Goal: Task Accomplishment & Management: Manage account settings

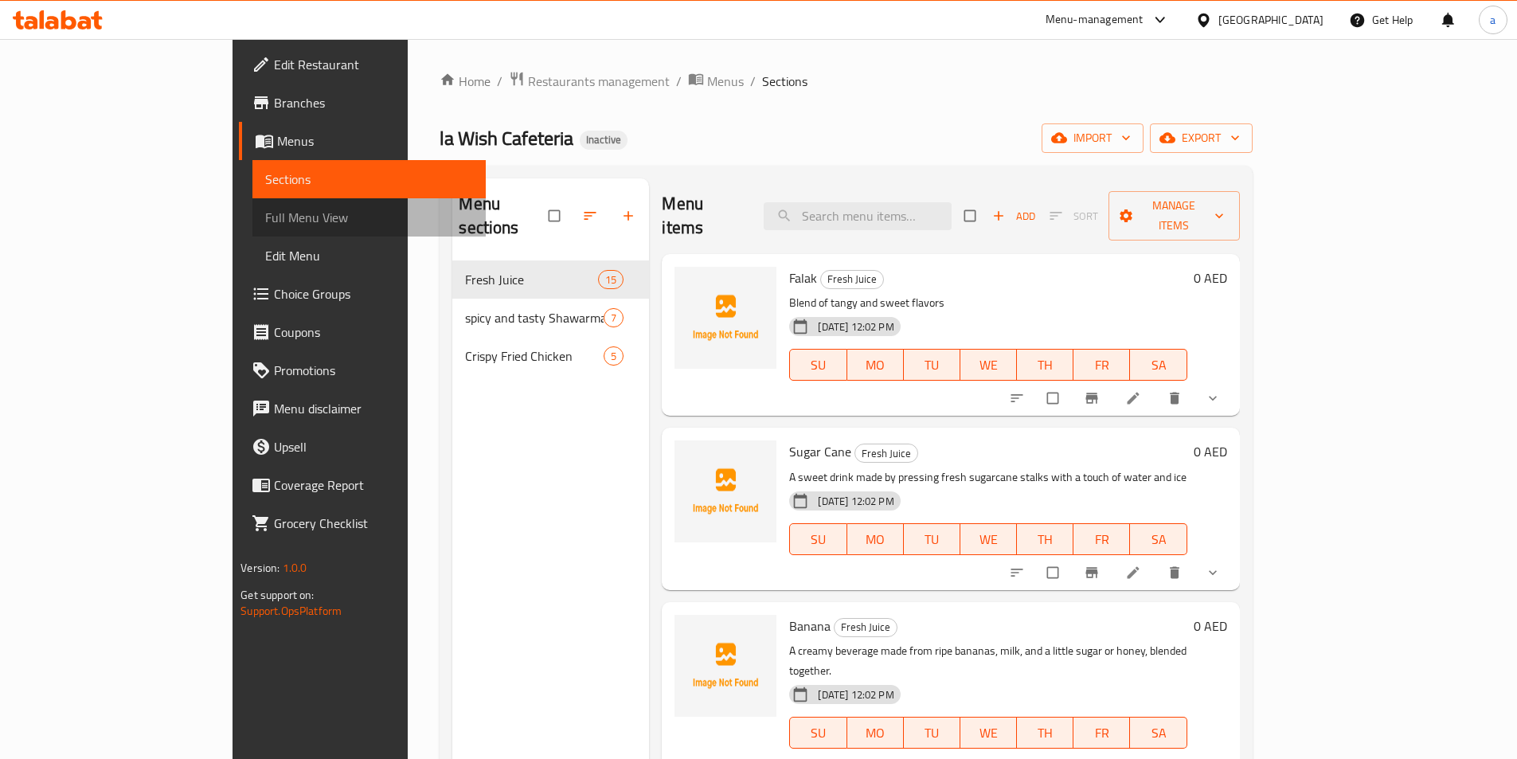
click at [252, 205] on link "Full Menu View" at bounding box center [368, 217] width 233 height 38
click at [239, 309] on link "Choice Groups" at bounding box center [362, 294] width 247 height 38
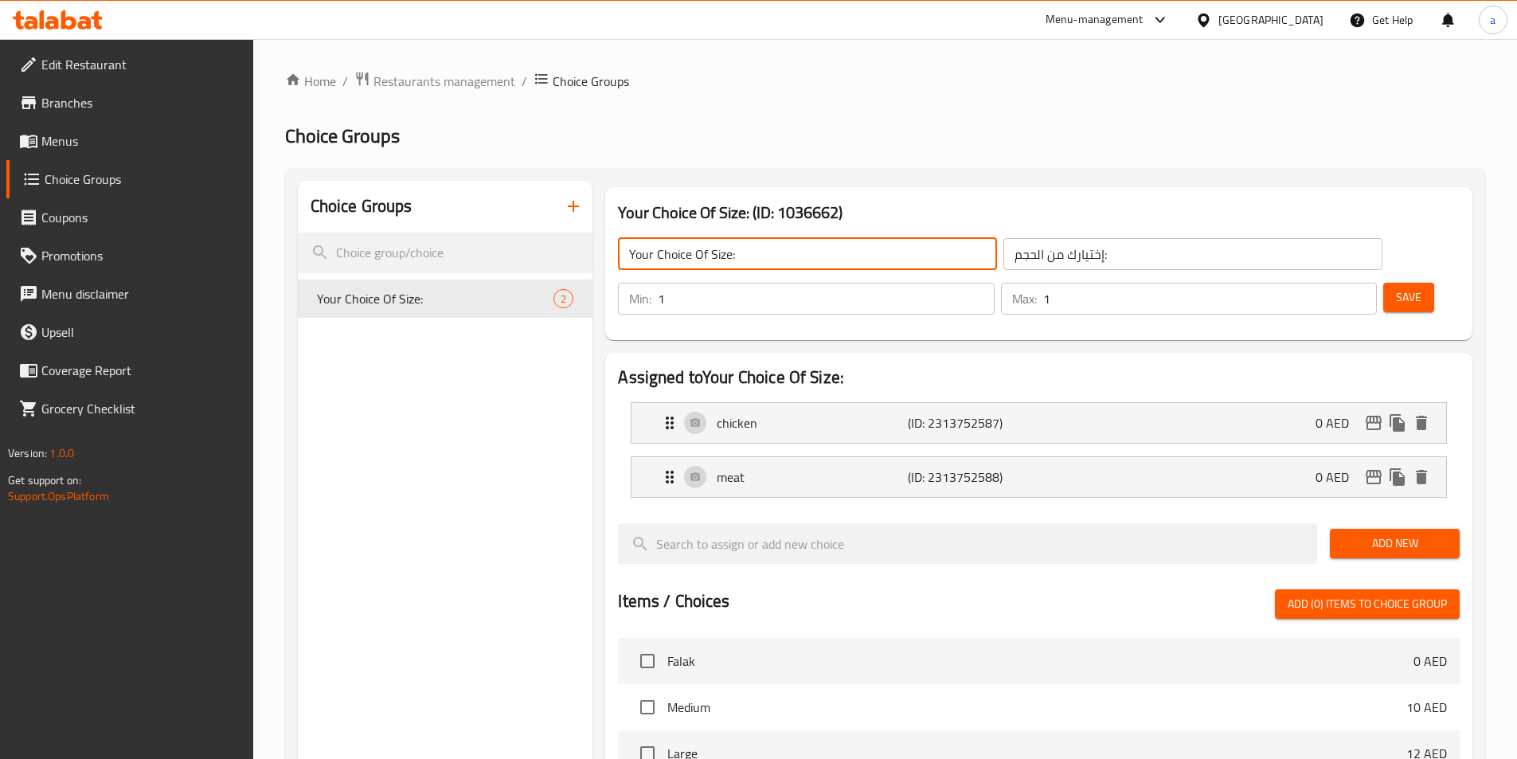
drag, startPoint x: 734, startPoint y: 252, endPoint x: 725, endPoint y: 252, distance: 8.8
click at [725, 252] on input "Your Choice Of Size:" at bounding box center [807, 254] width 379 height 32
click at [744, 252] on input "Your Choice Of Size:" at bounding box center [807, 254] width 379 height 32
type input "Your Choice Of:"
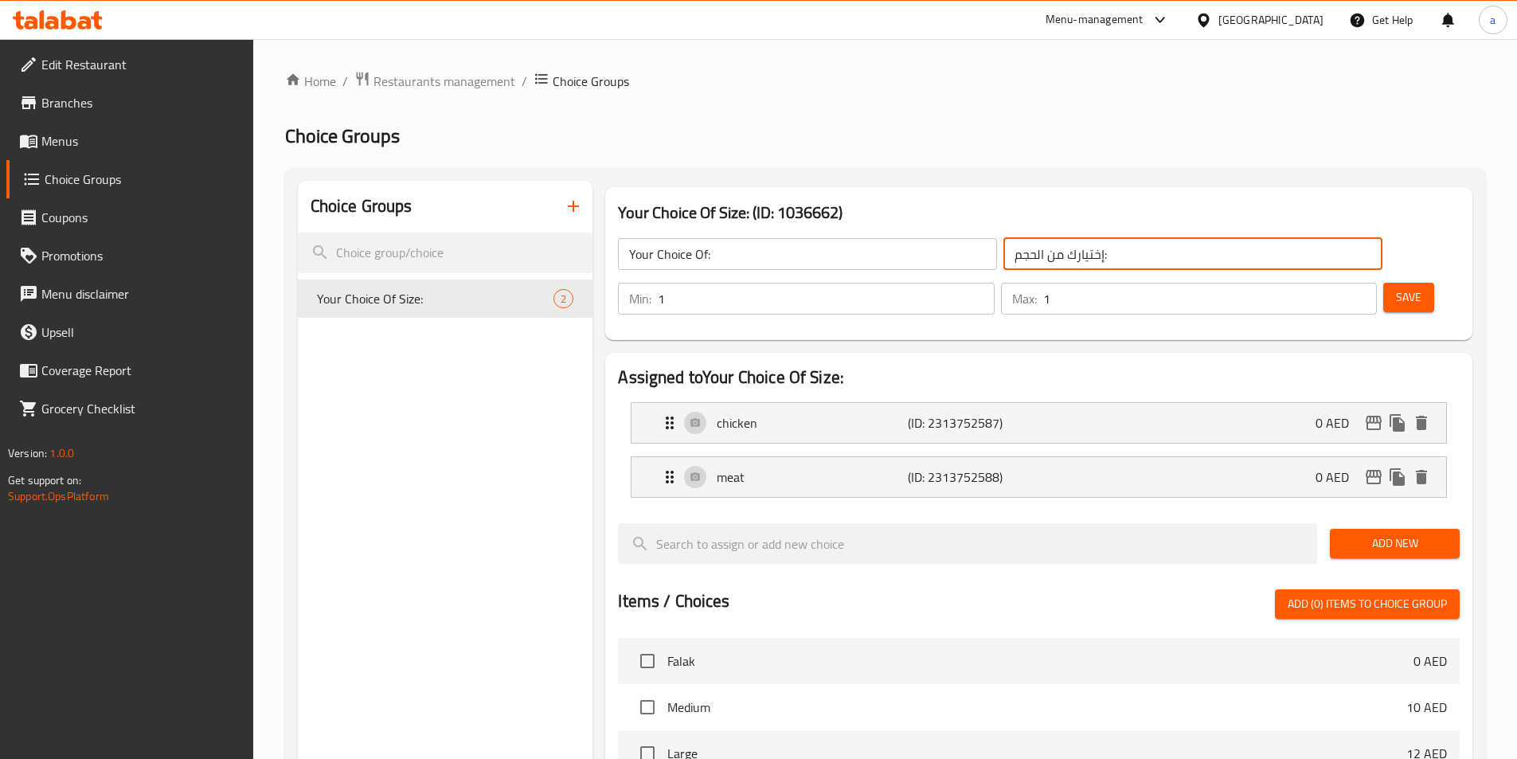
drag, startPoint x: 942, startPoint y: 255, endPoint x: 910, endPoint y: 262, distance: 33.4
click at [1004, 262] on input "إختيارك من الحجم:" at bounding box center [1193, 254] width 379 height 32
type input "إختيارك من:"
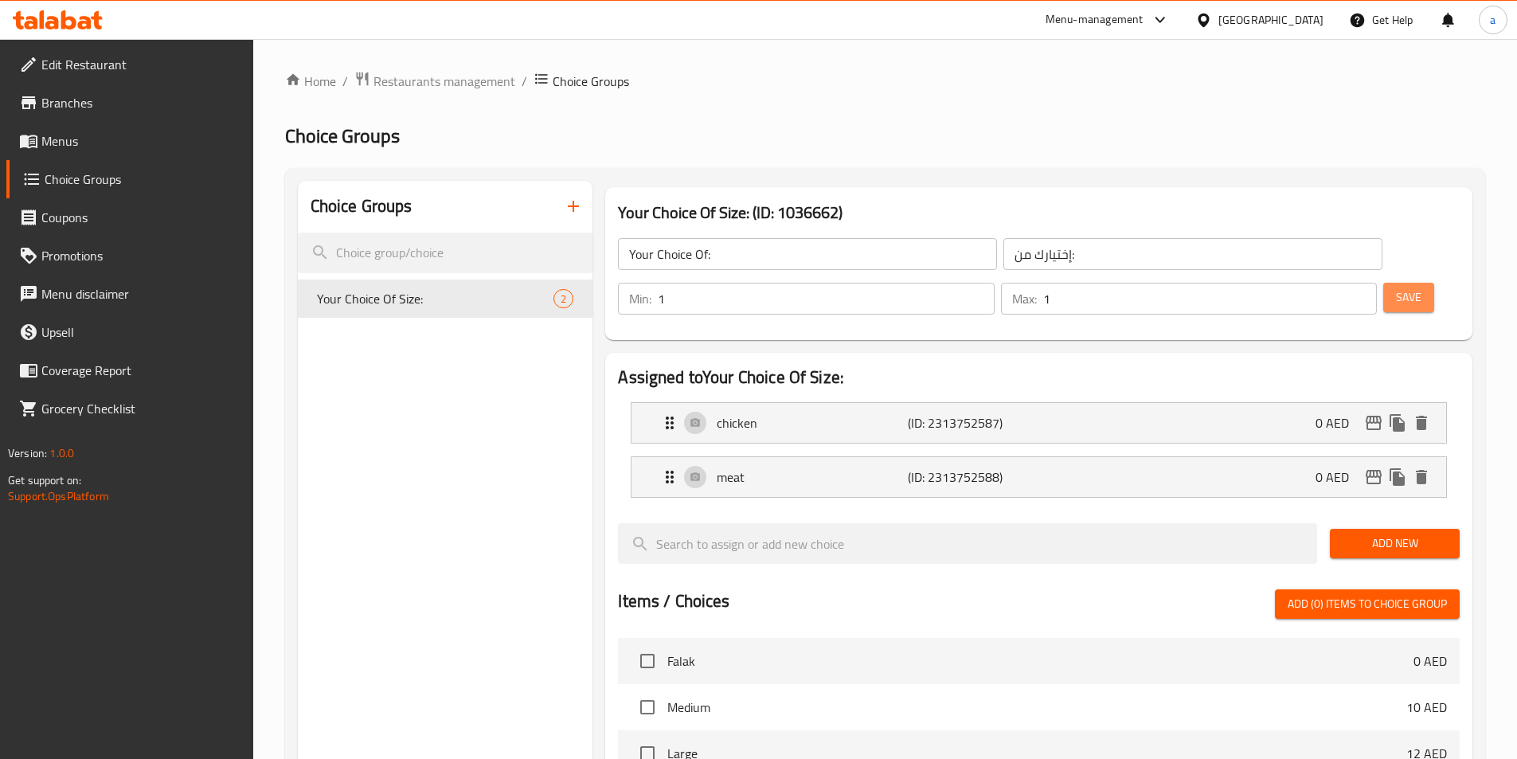
click at [1396, 288] on span "Save" at bounding box center [1408, 298] width 25 height 20
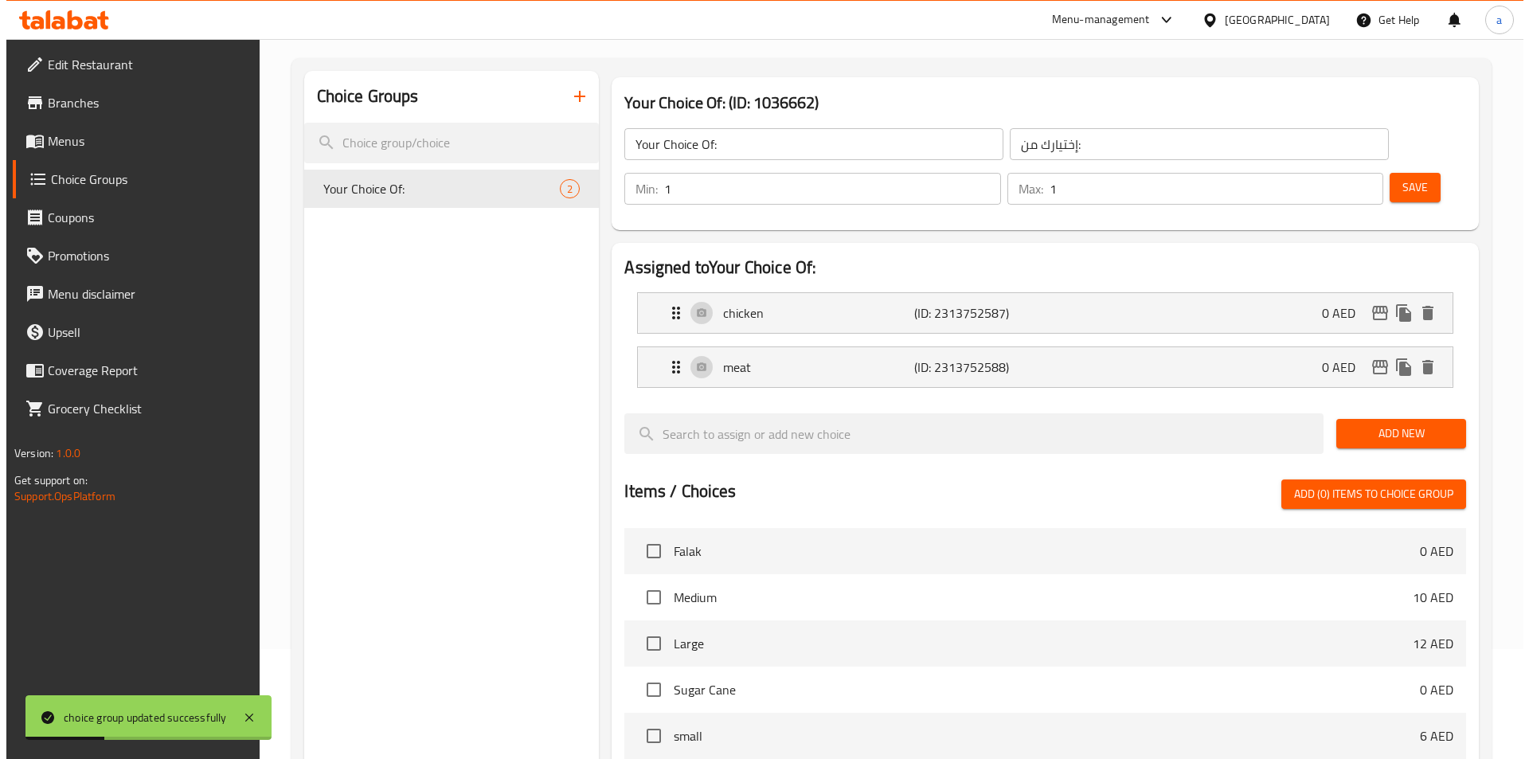
scroll to position [459, 0]
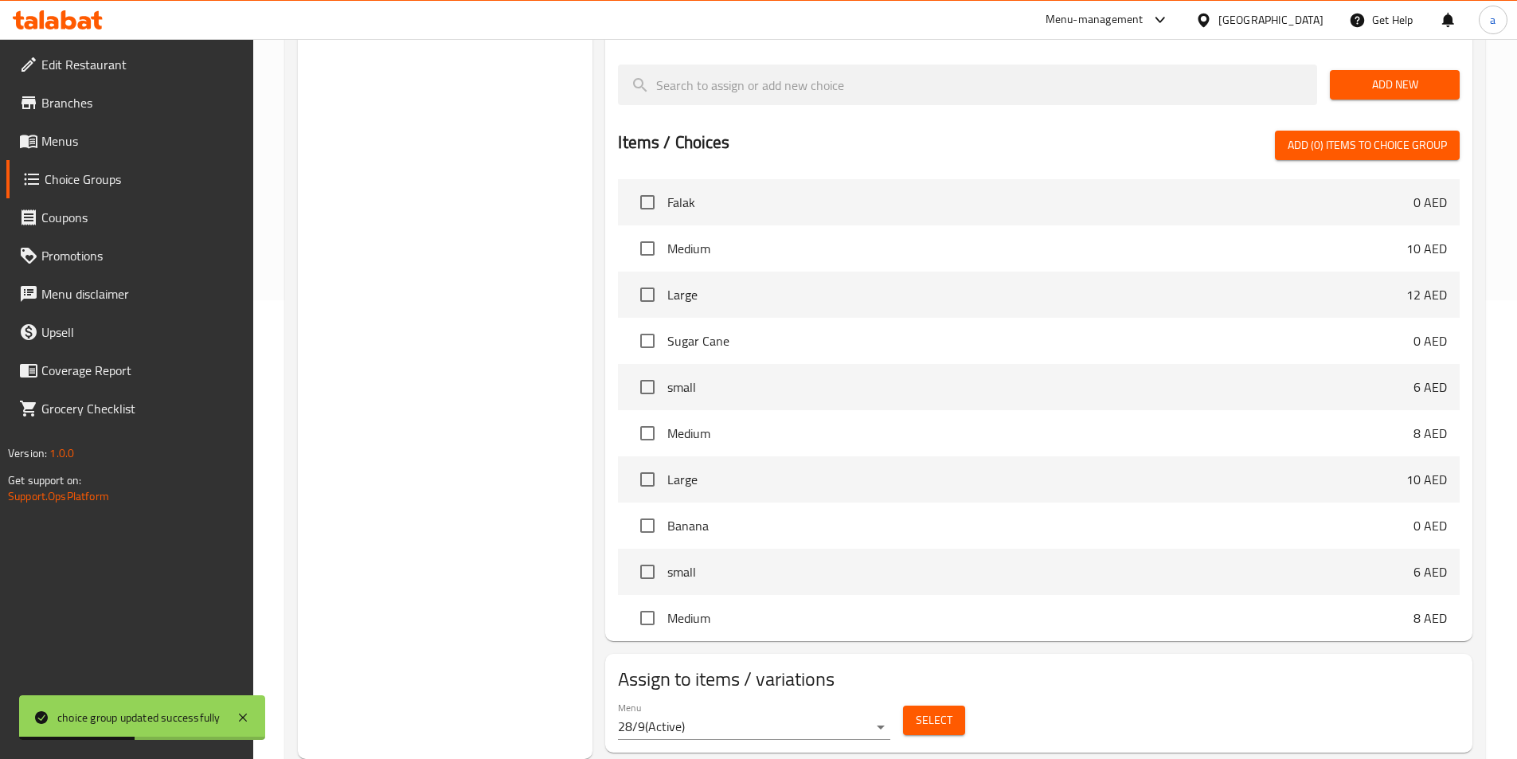
click at [953, 706] on button "Select" at bounding box center [934, 720] width 62 height 29
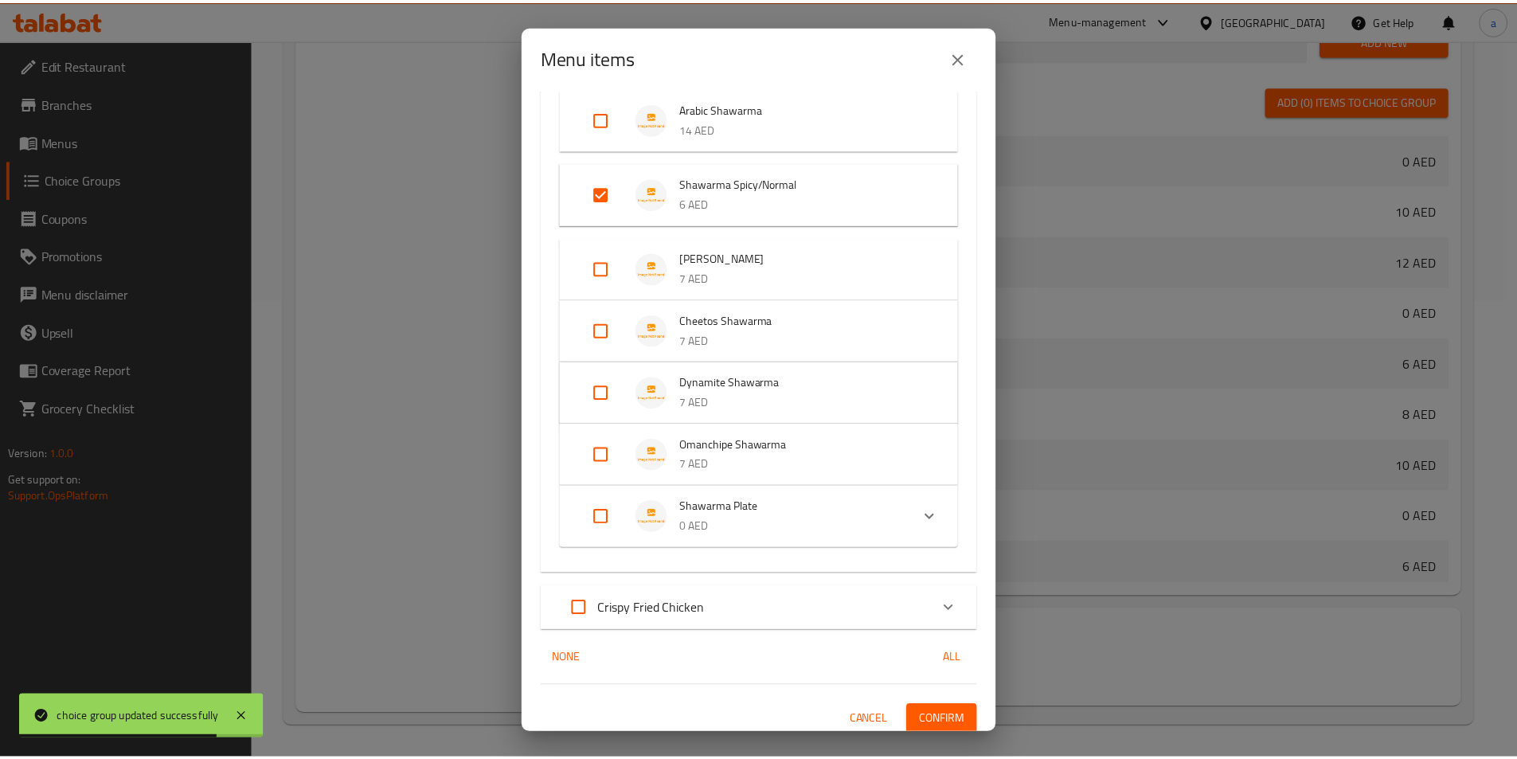
scroll to position [181, 0]
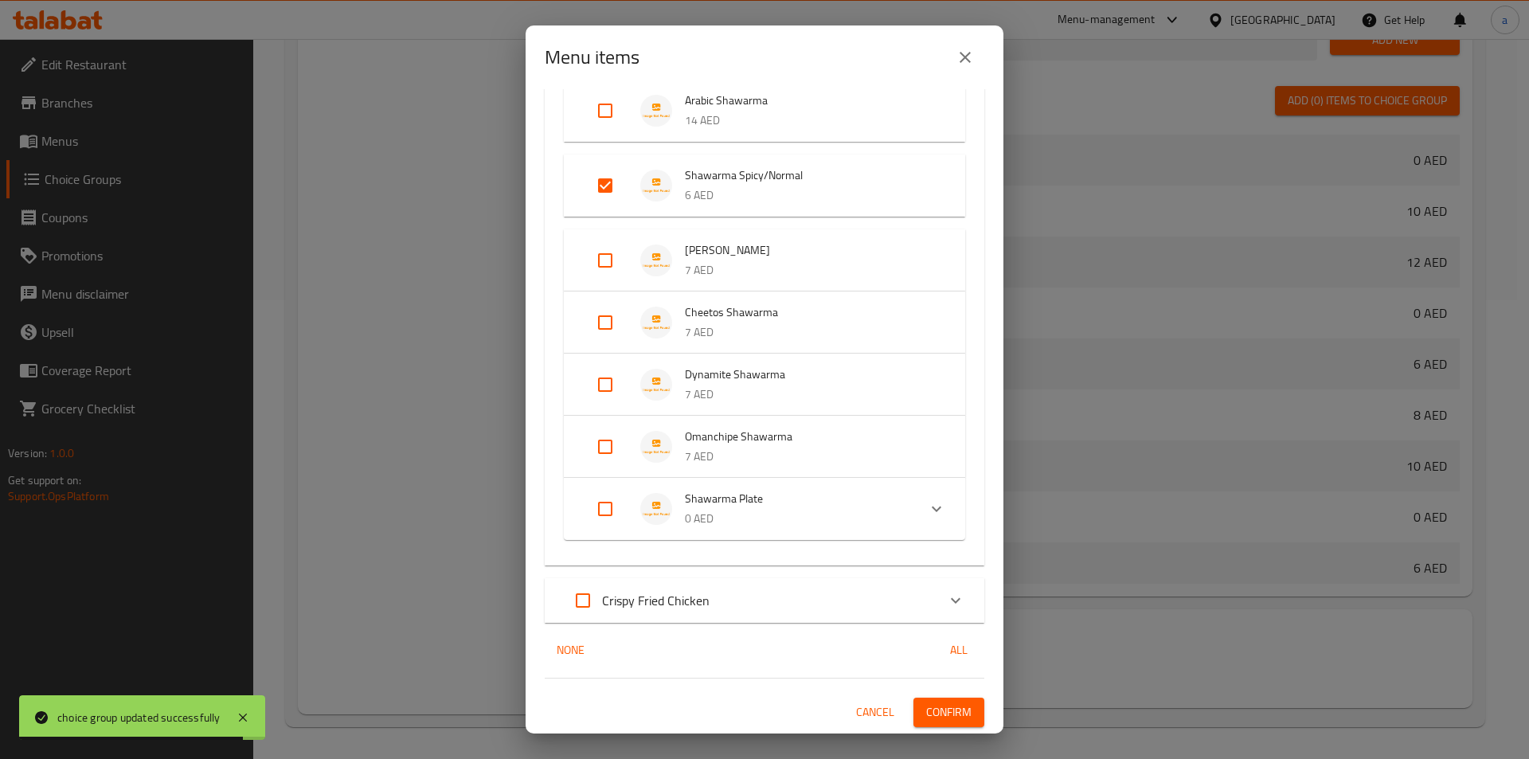
click at [936, 711] on span "Confirm" at bounding box center [948, 713] width 45 height 20
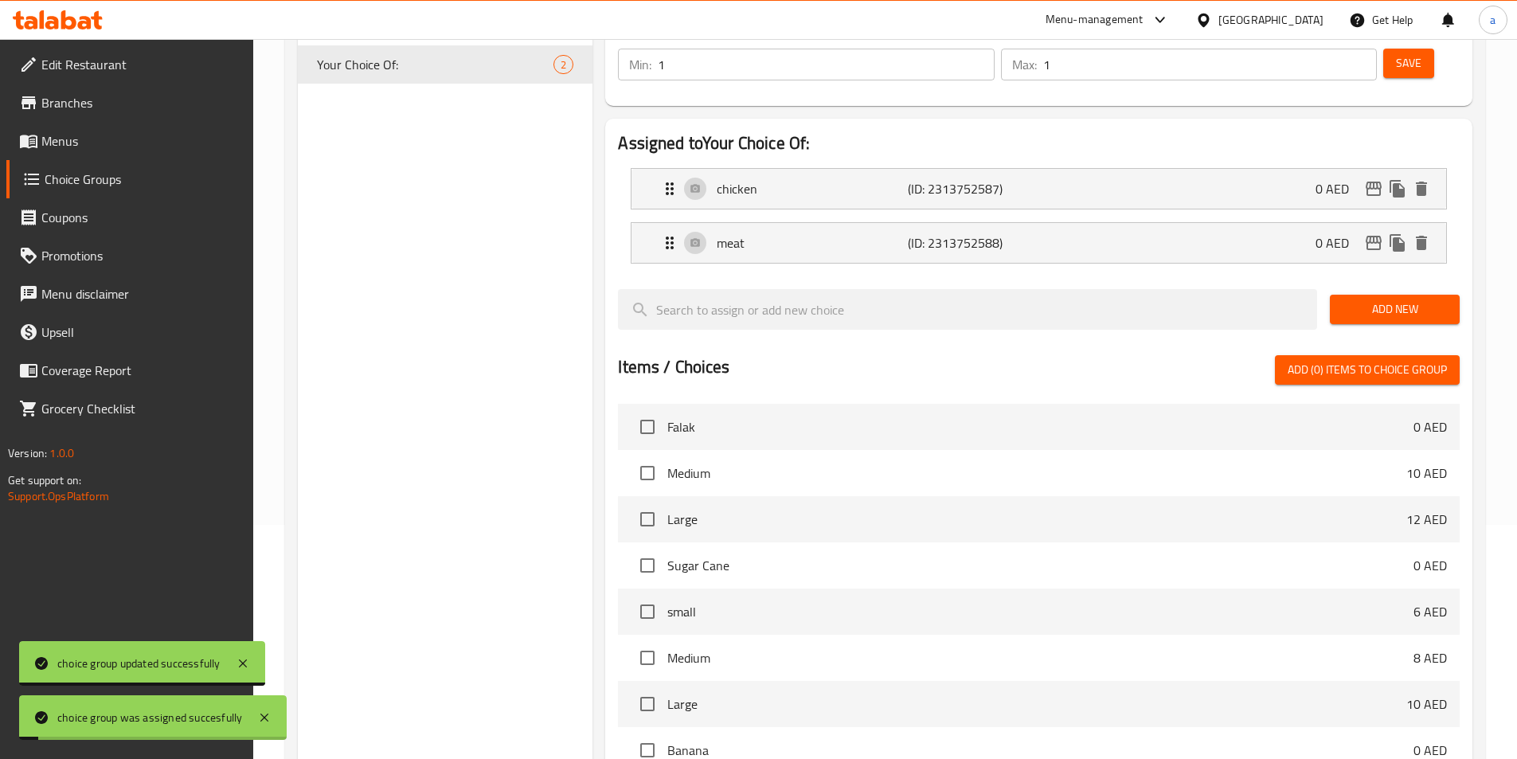
scroll to position [0, 0]
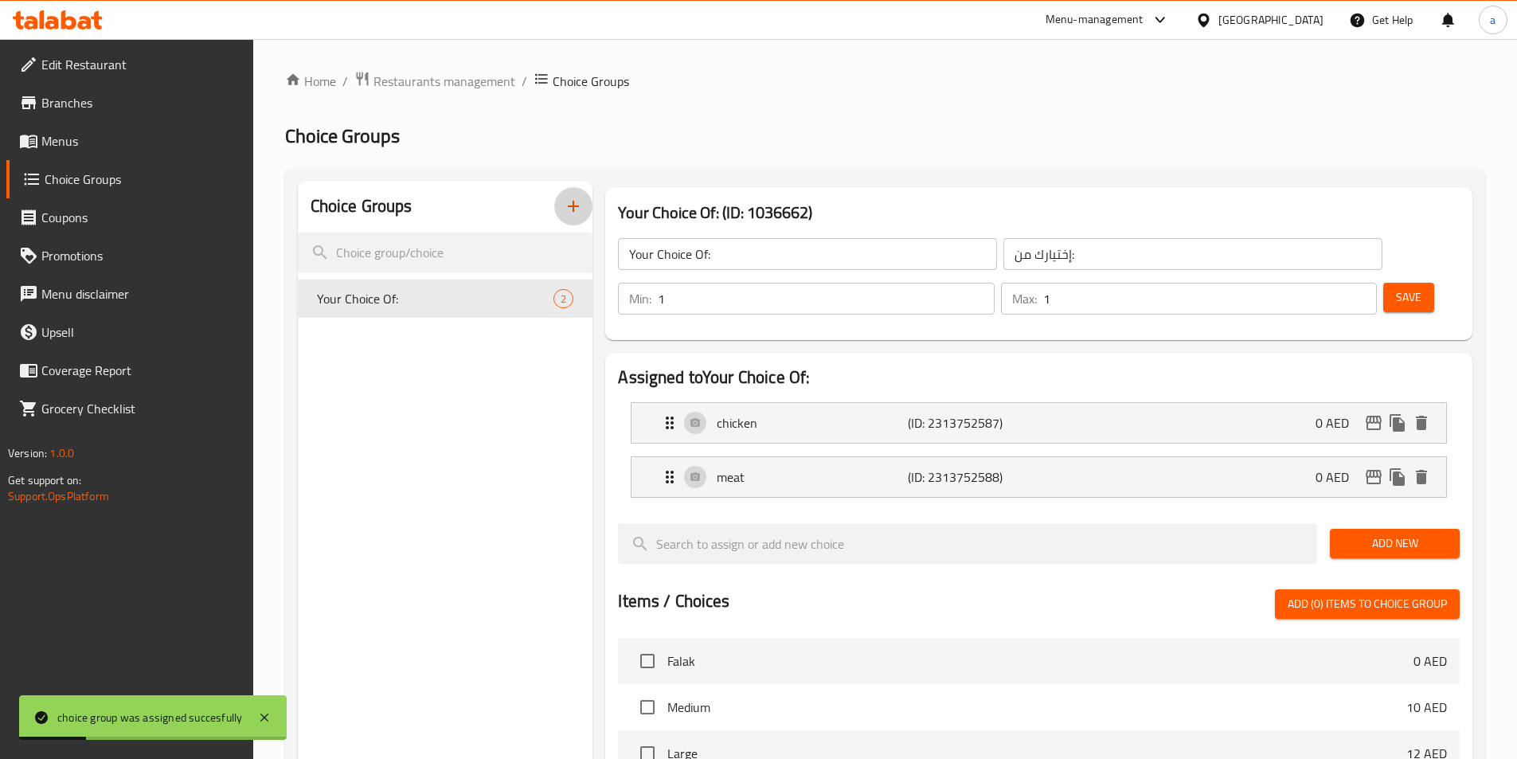
click at [580, 202] on icon "button" at bounding box center [573, 206] width 19 height 19
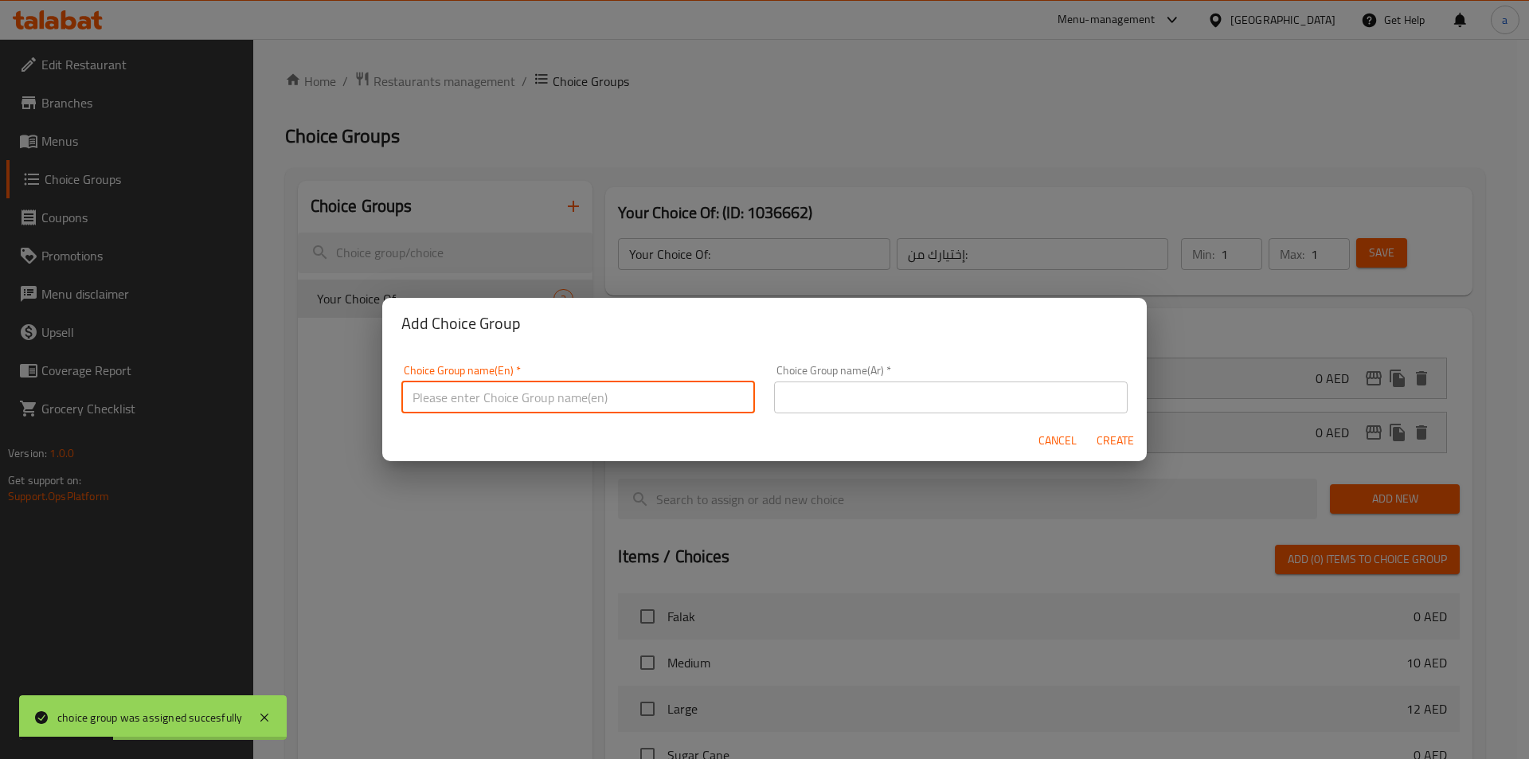
click at [577, 386] on input "text" at bounding box center [578, 398] width 354 height 32
type input "Your Choice Of :"
click at [842, 404] on input "text" at bounding box center [951, 398] width 354 height 32
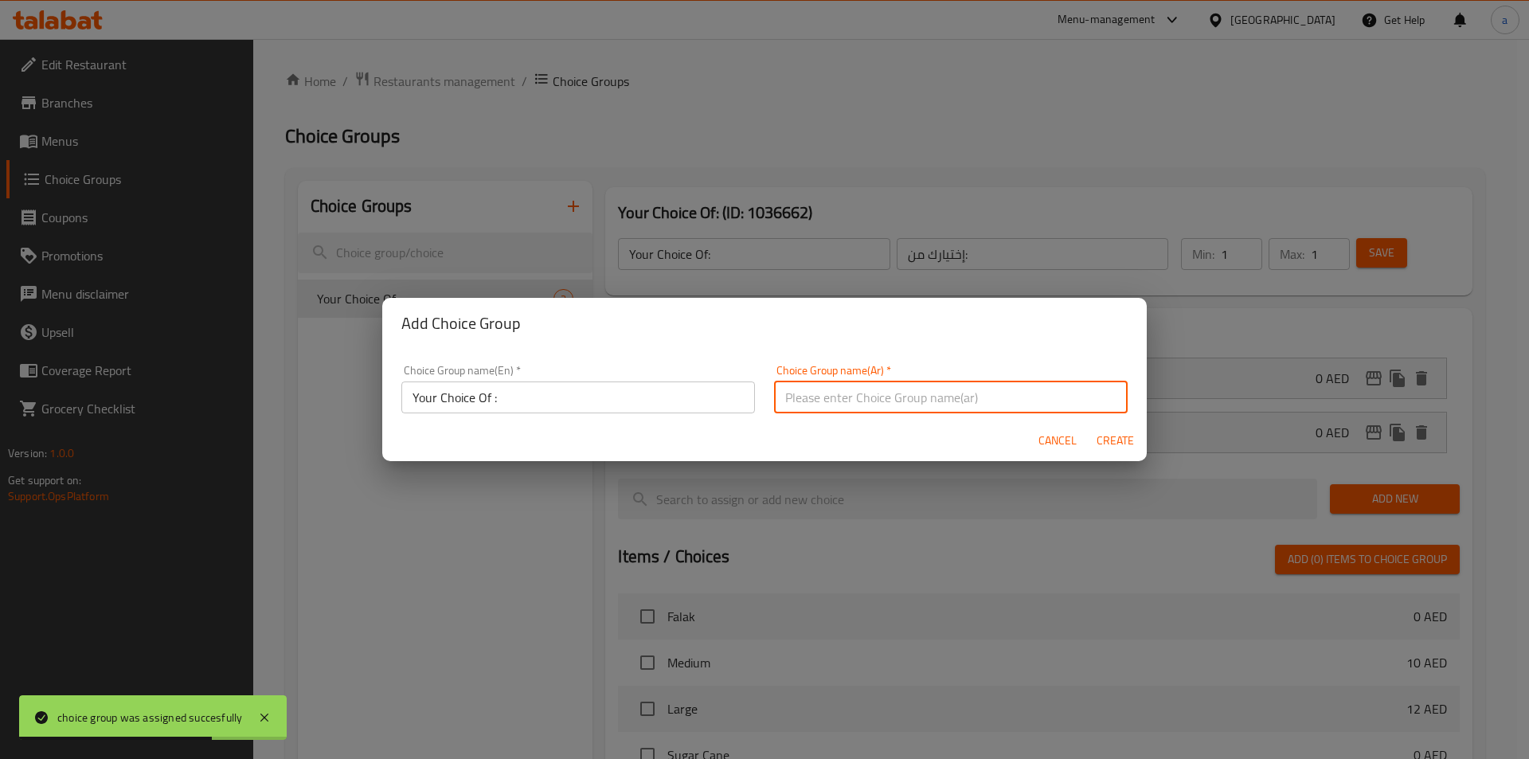
type input "إختيارك من :"
click at [1117, 441] on span "Create" at bounding box center [1115, 441] width 38 height 20
type input "Your Choice Of :"
type input "إختيارك من :"
type input "0"
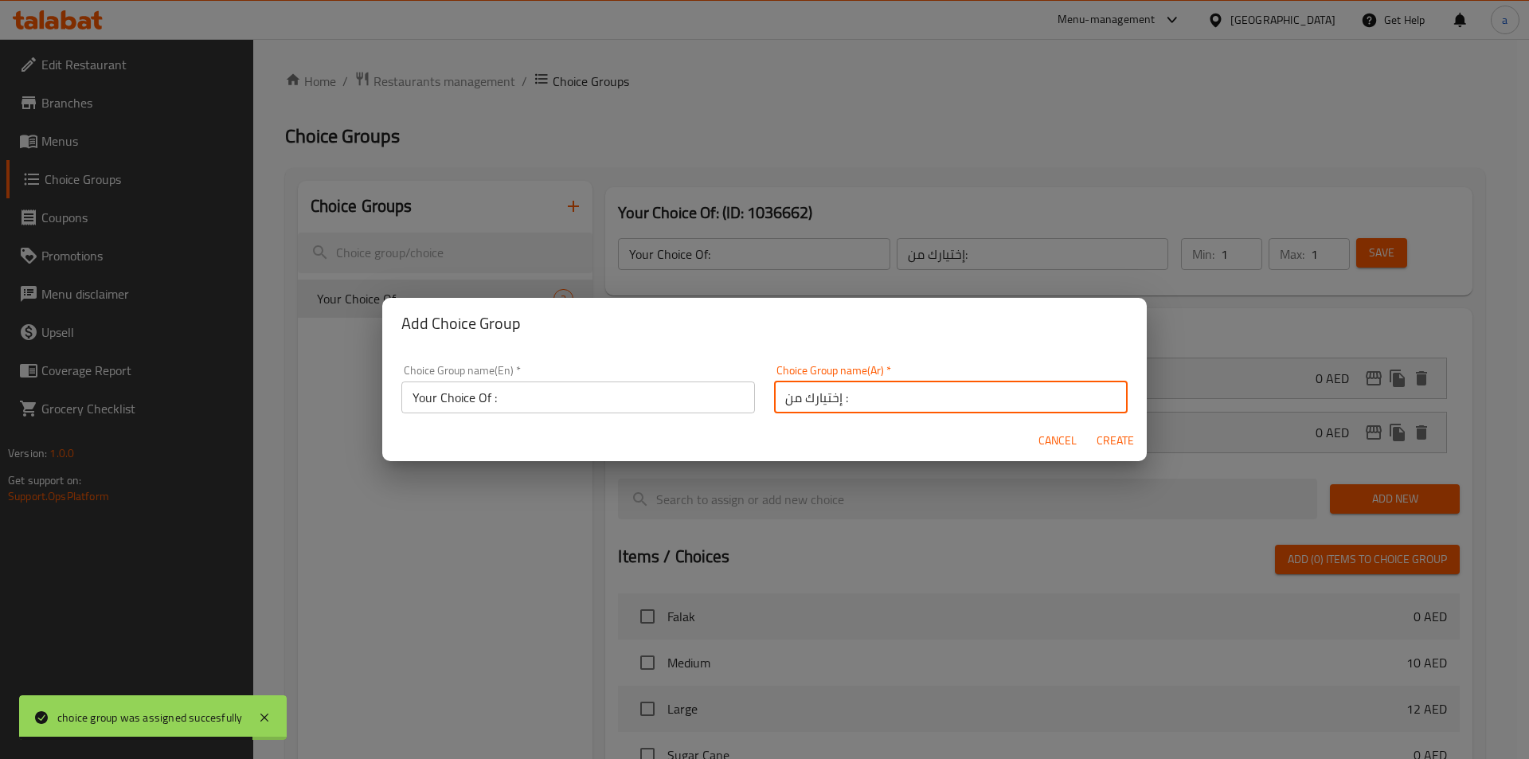
type input "0"
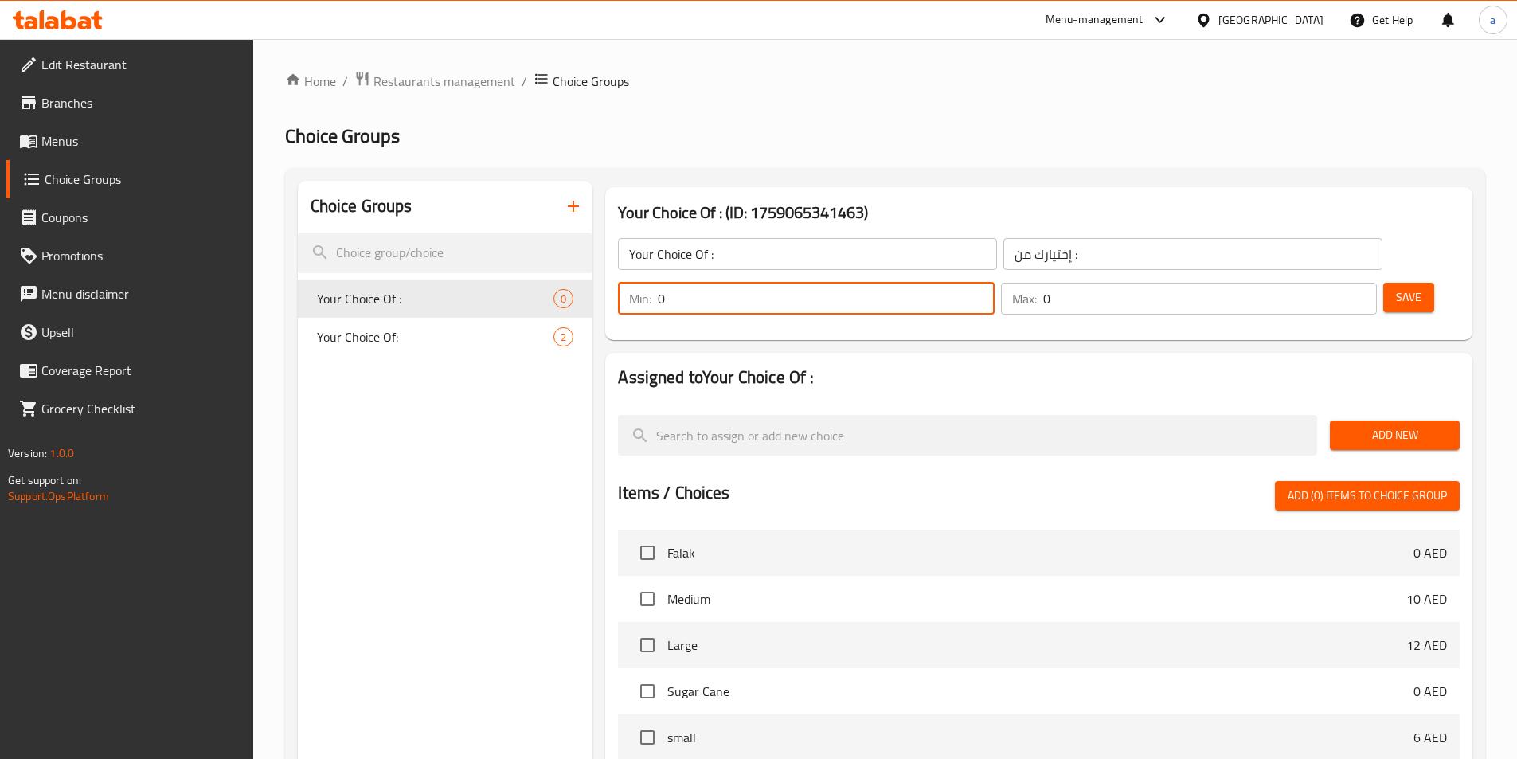
drag, startPoint x: 1234, startPoint y: 256, endPoint x: 1215, endPoint y: 252, distance: 18.6
click at [994, 283] on div "Min: 0 ​" at bounding box center [806, 299] width 376 height 32
type input "1"
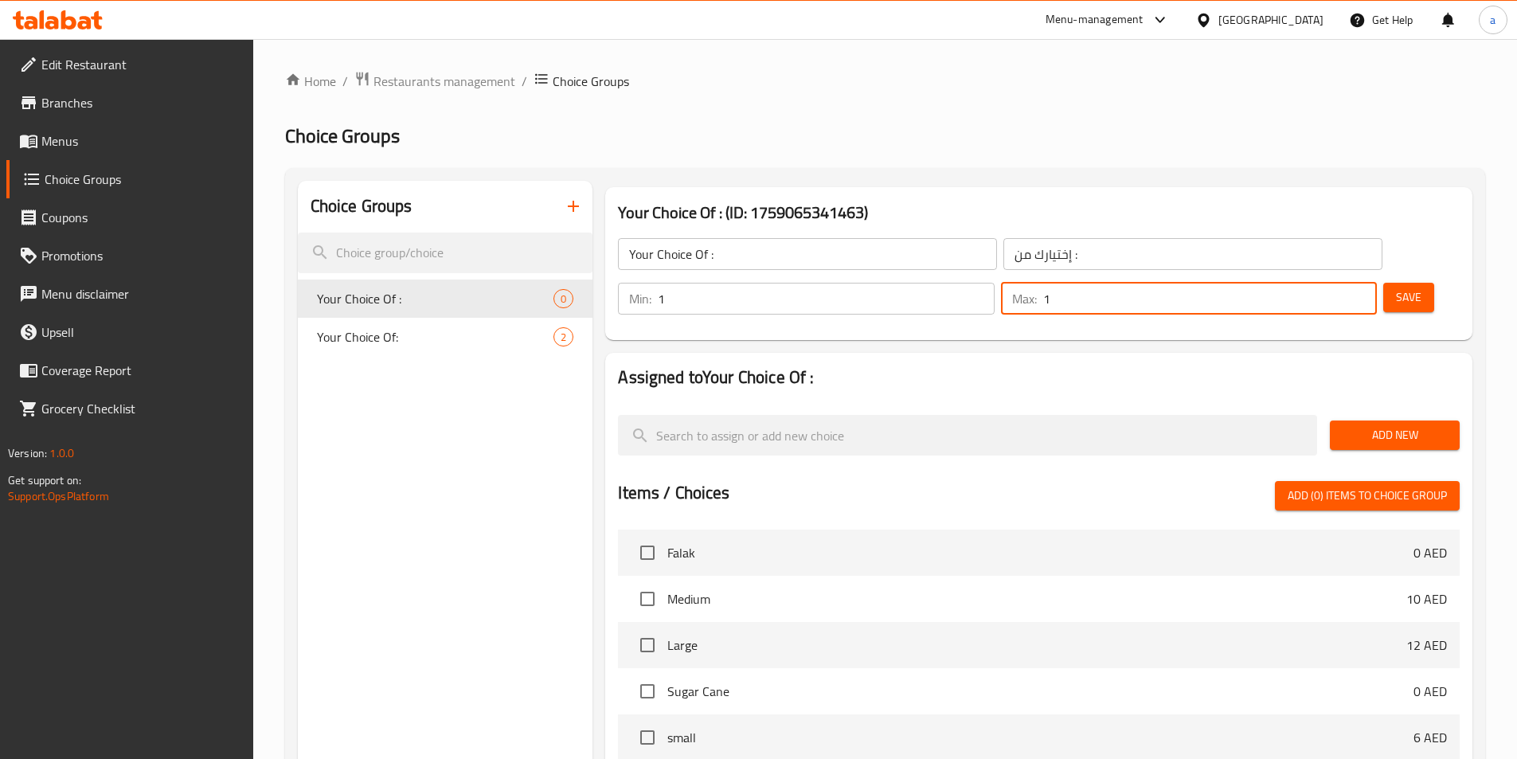
type input "1"
click at [1384, 409] on div "Add New" at bounding box center [1395, 435] width 143 height 53
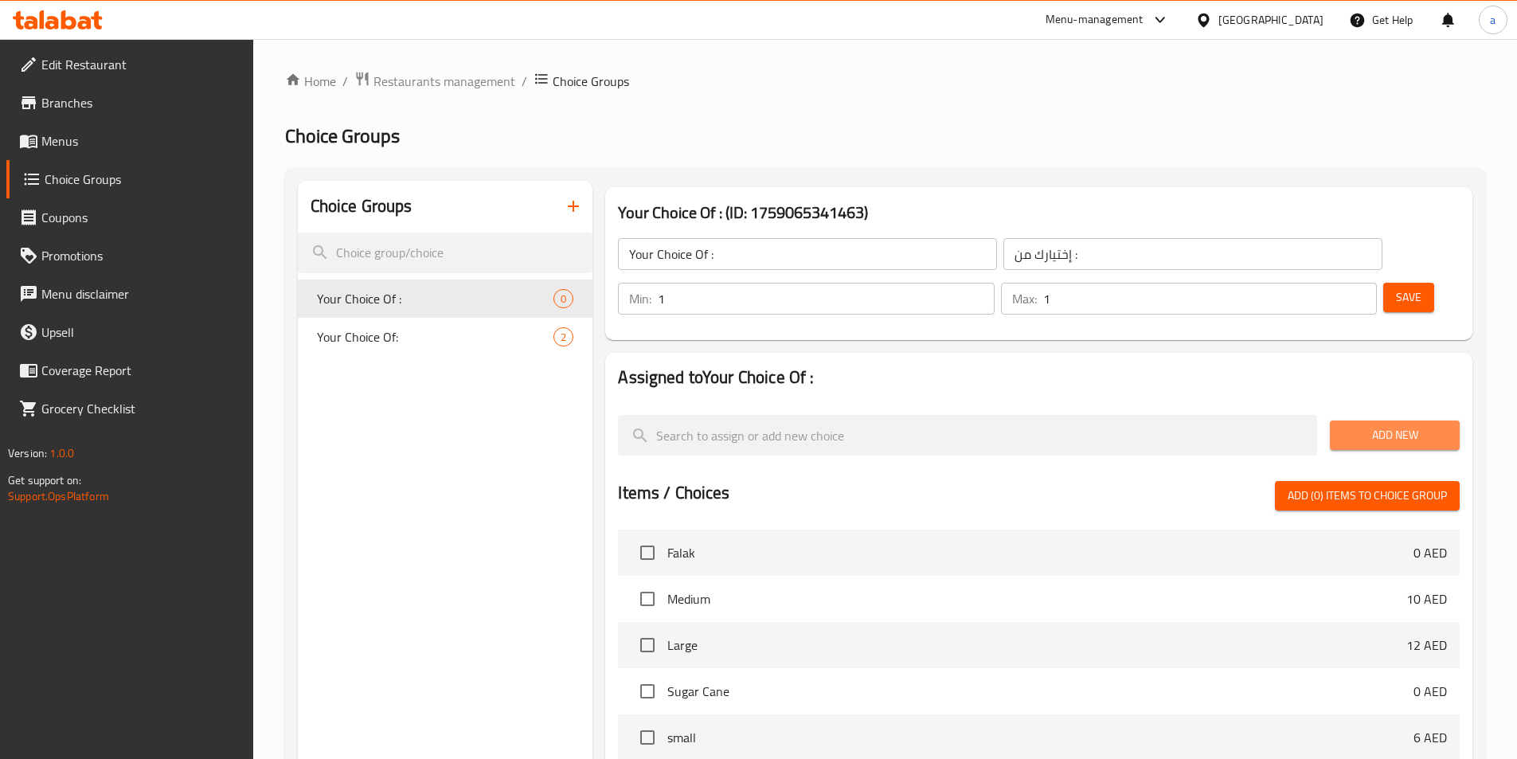
click at [1386, 425] on span "Add New" at bounding box center [1395, 435] width 104 height 20
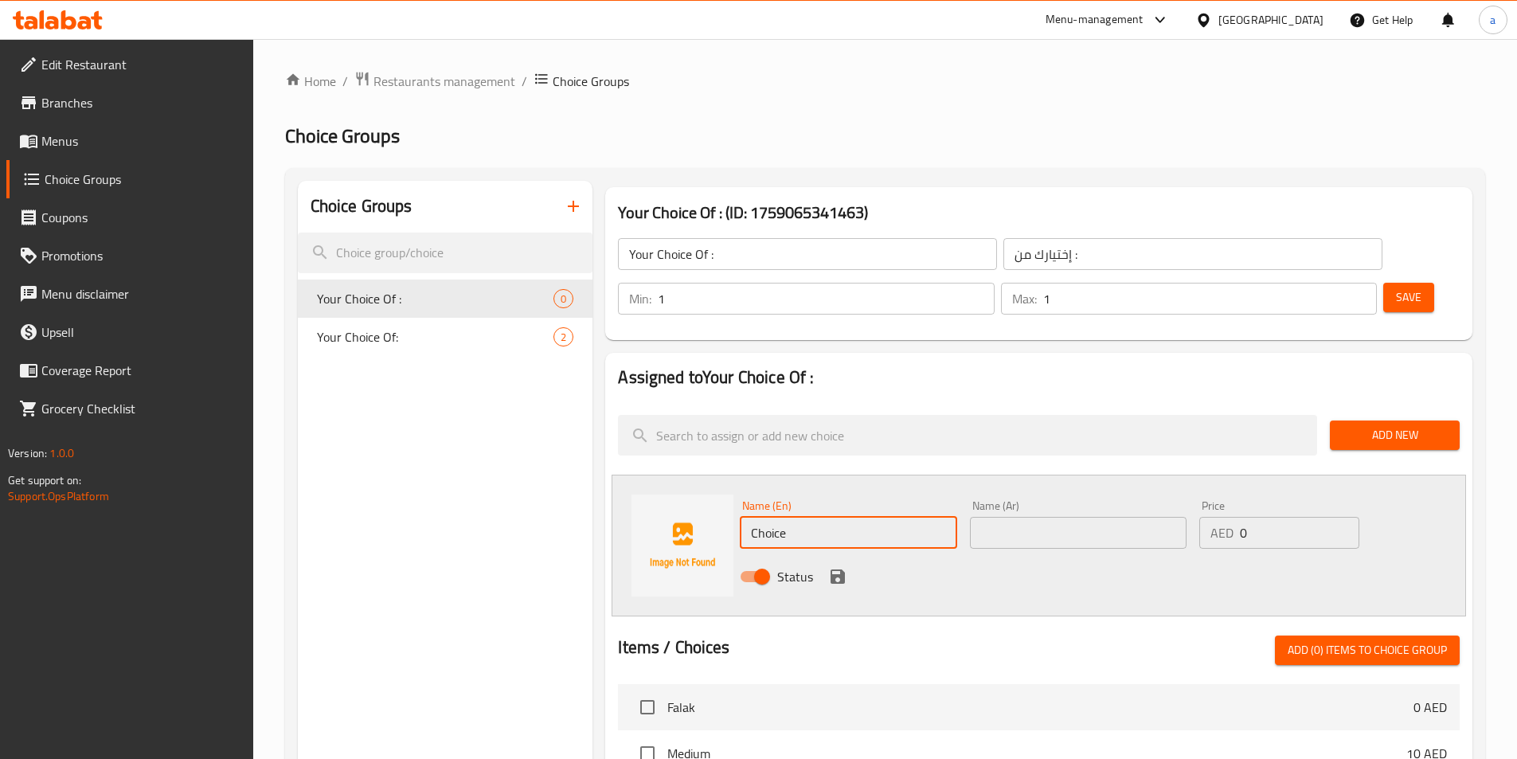
drag, startPoint x: 842, startPoint y: 482, endPoint x: 699, endPoint y: 470, distance: 143.1
click at [699, 475] on div "Name (En) Choice Name (En) Name (Ar) Name (Ar) Price AED 0 Price Status" at bounding box center [1039, 546] width 855 height 142
type input "س"
type input "spicy"
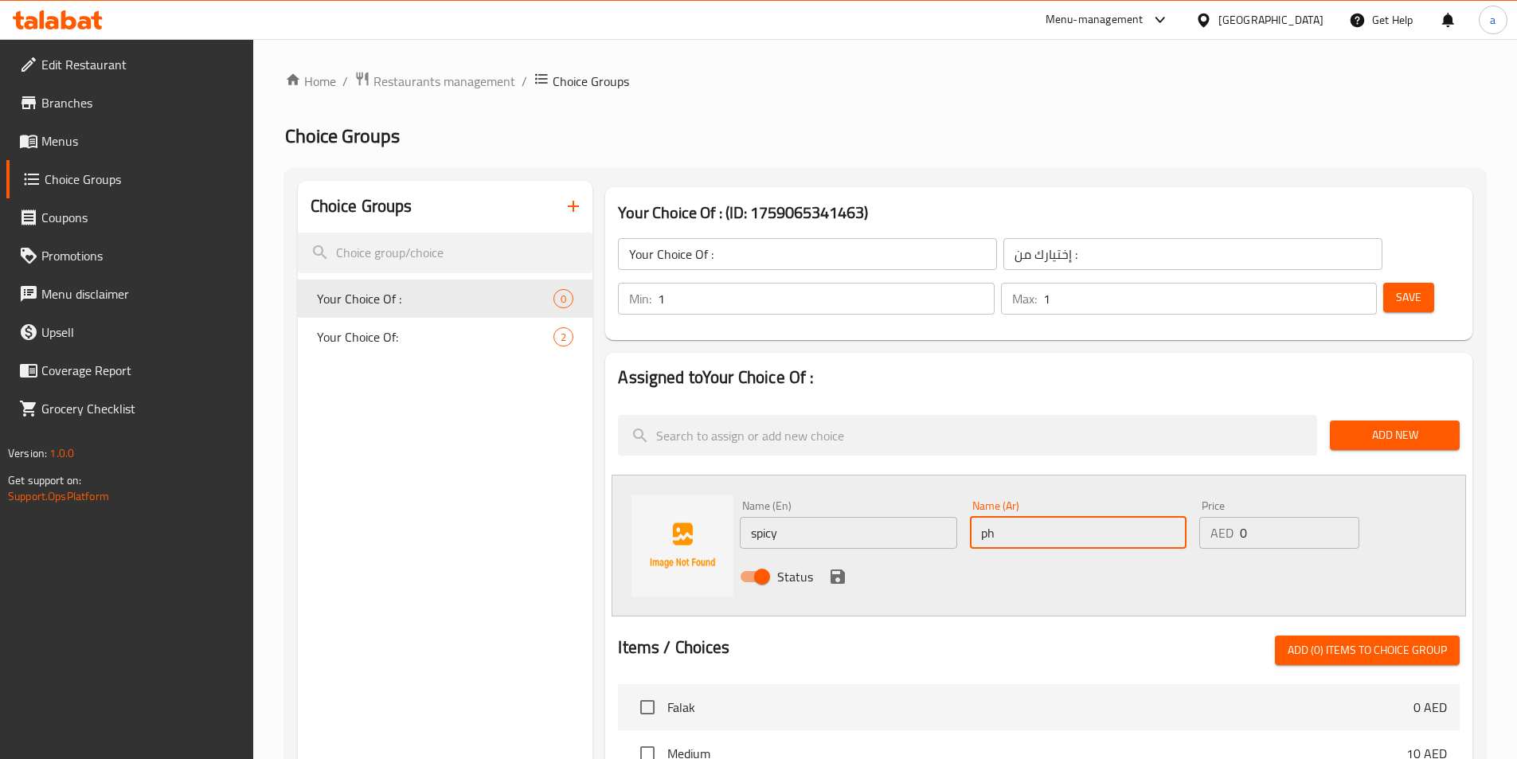
type input "p"
type input "حار"
click at [834, 567] on icon "save" at bounding box center [837, 576] width 19 height 19
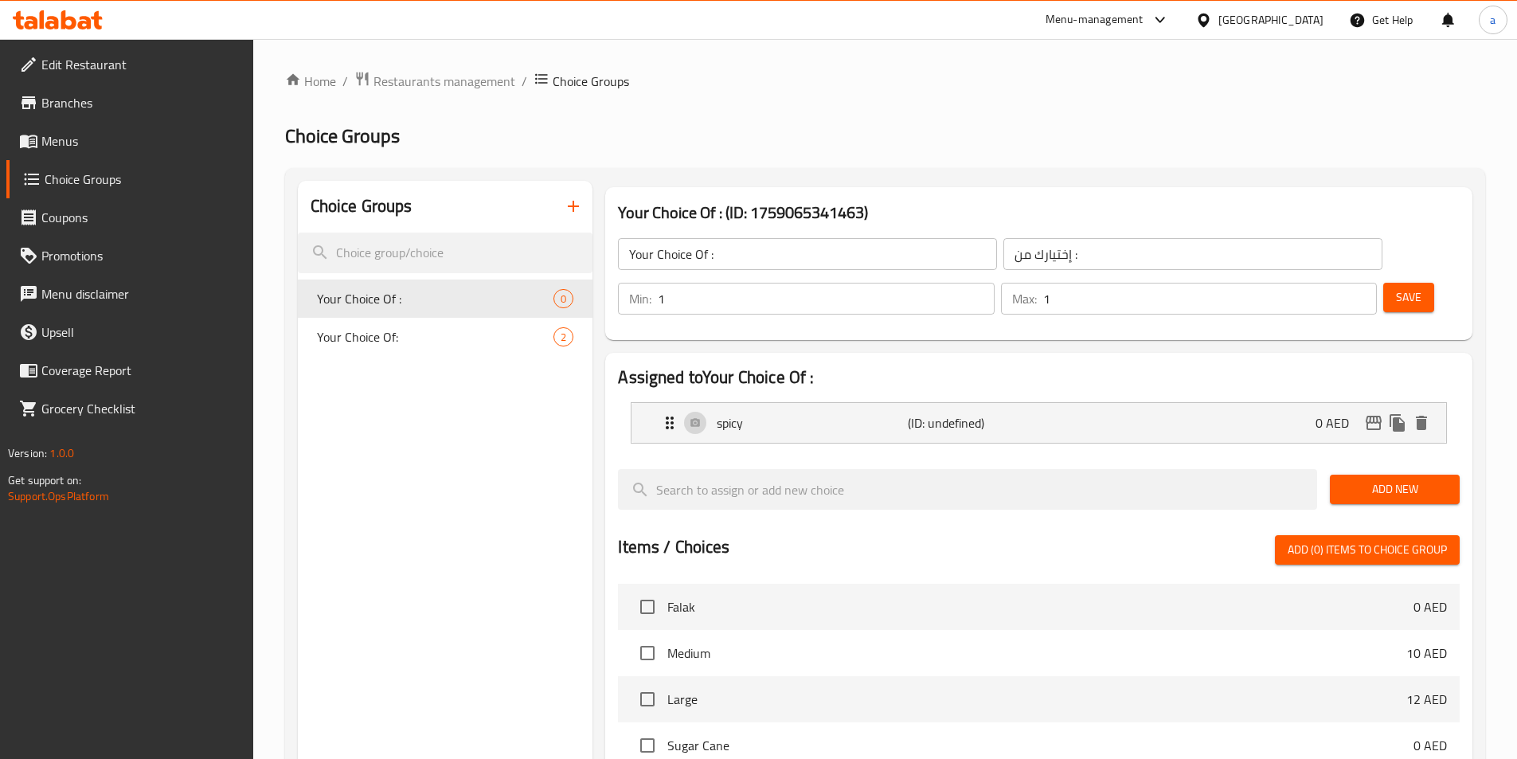
click at [1399, 479] on span "Add New" at bounding box center [1395, 489] width 104 height 20
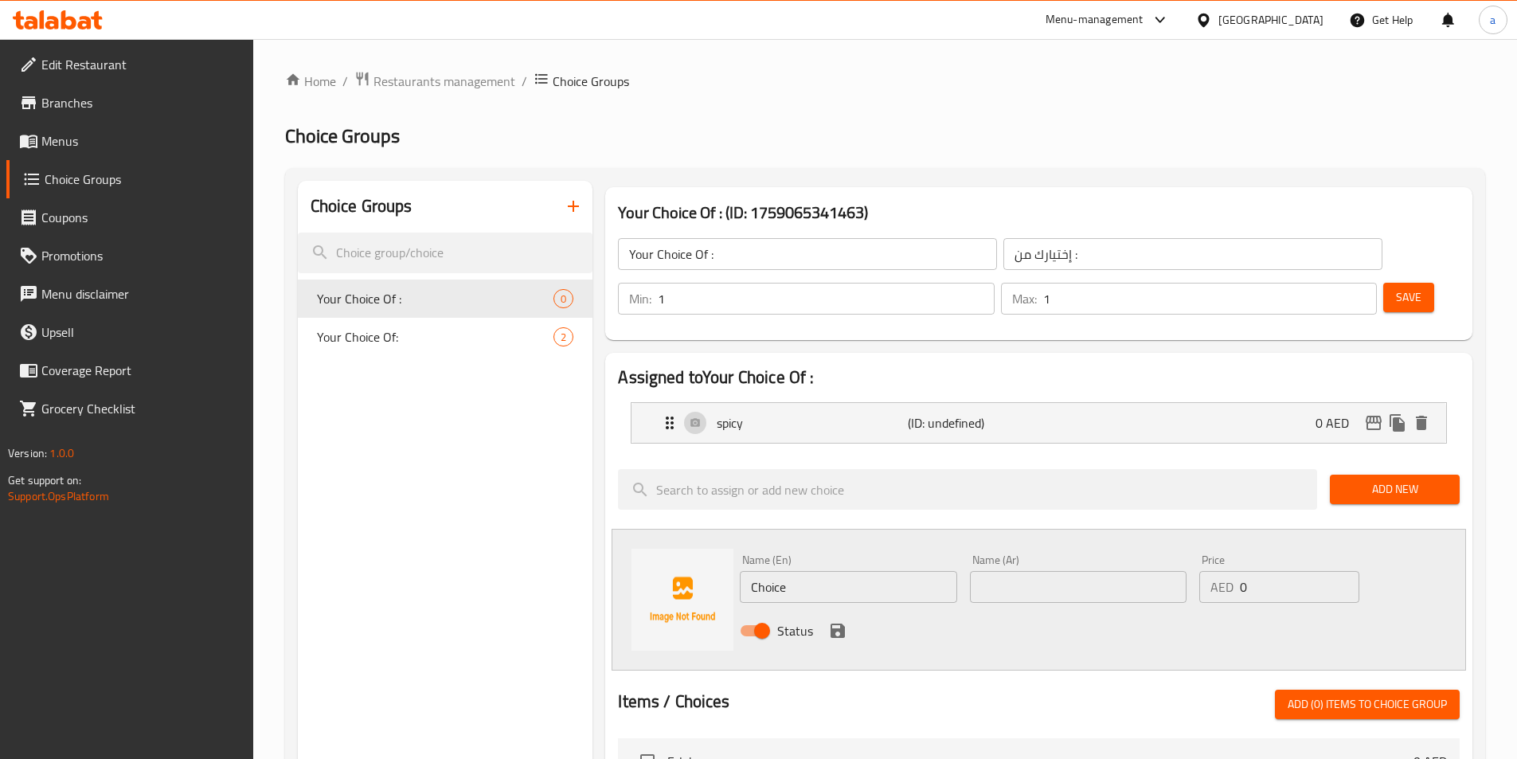
drag, startPoint x: 747, startPoint y: 525, endPoint x: 722, endPoint y: 526, distance: 25.5
click at [722, 529] on div "Name (En) Choice Name (En) Name (Ar) Name (Ar) Price AED 0 Price Status" at bounding box center [1039, 600] width 855 height 142
type input "ى"
type input "normal"
type input "عادي"
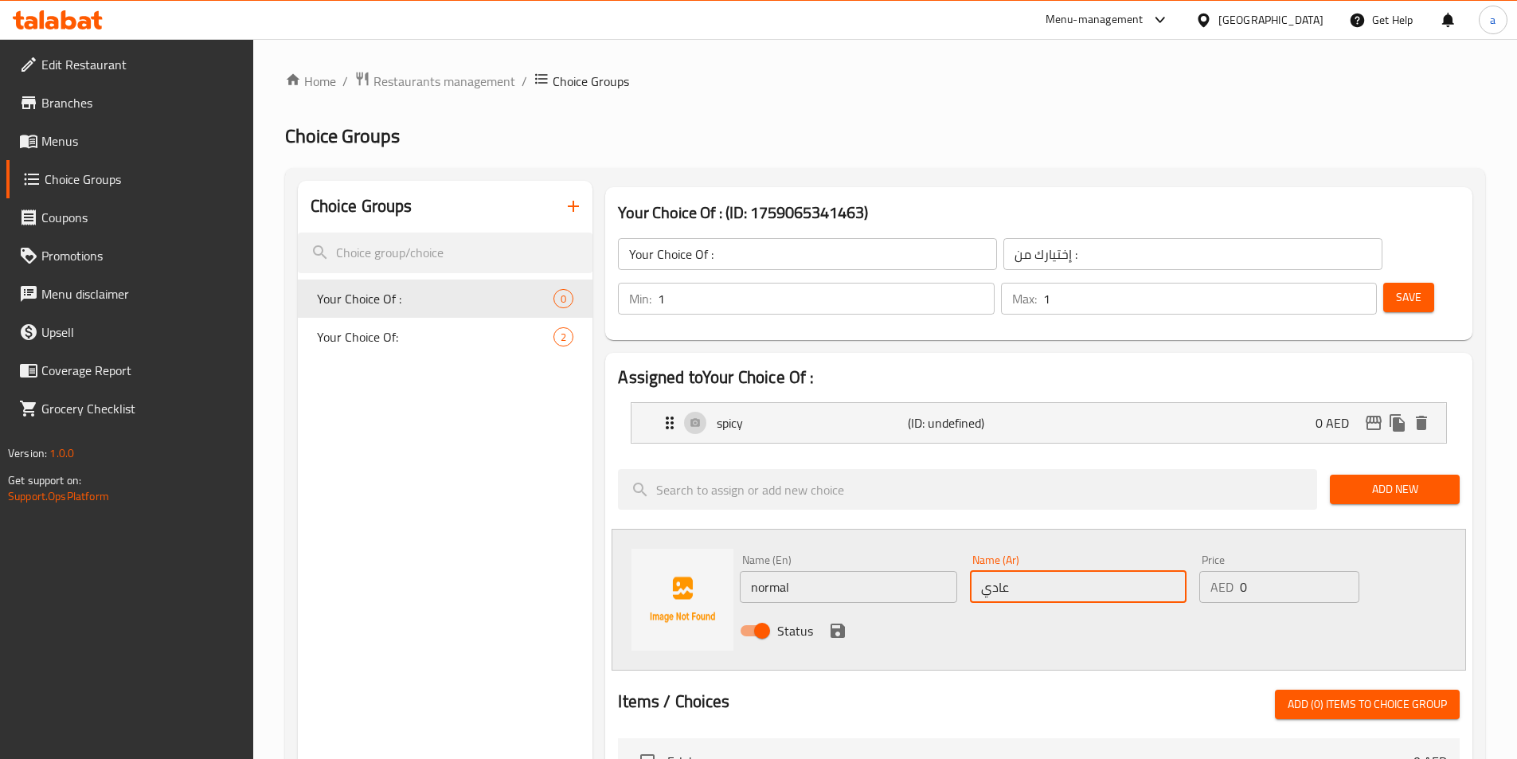
click at [845, 621] on icon "save" at bounding box center [837, 630] width 19 height 19
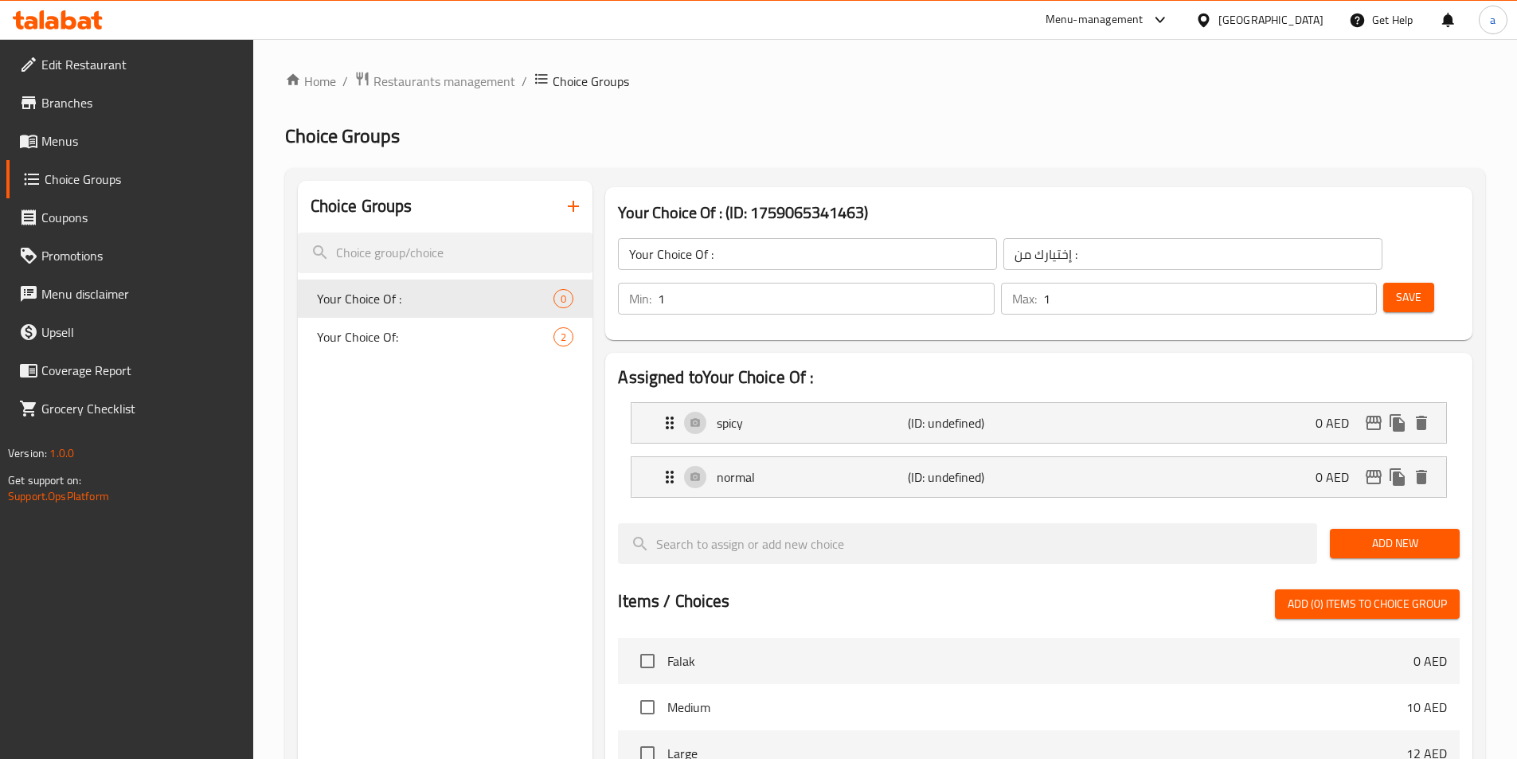
click at [1400, 283] on button "Save" at bounding box center [1409, 297] width 51 height 29
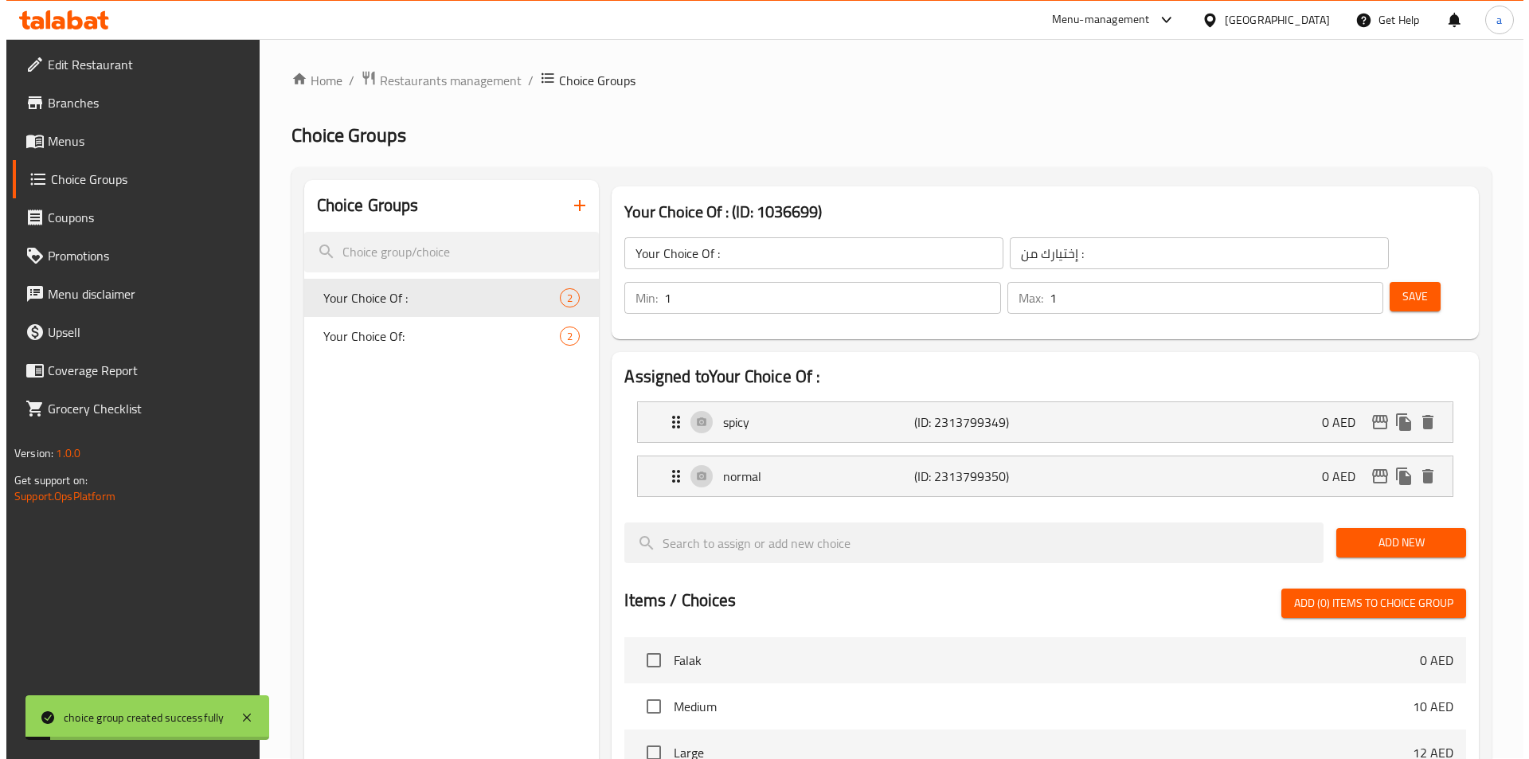
scroll to position [459, 0]
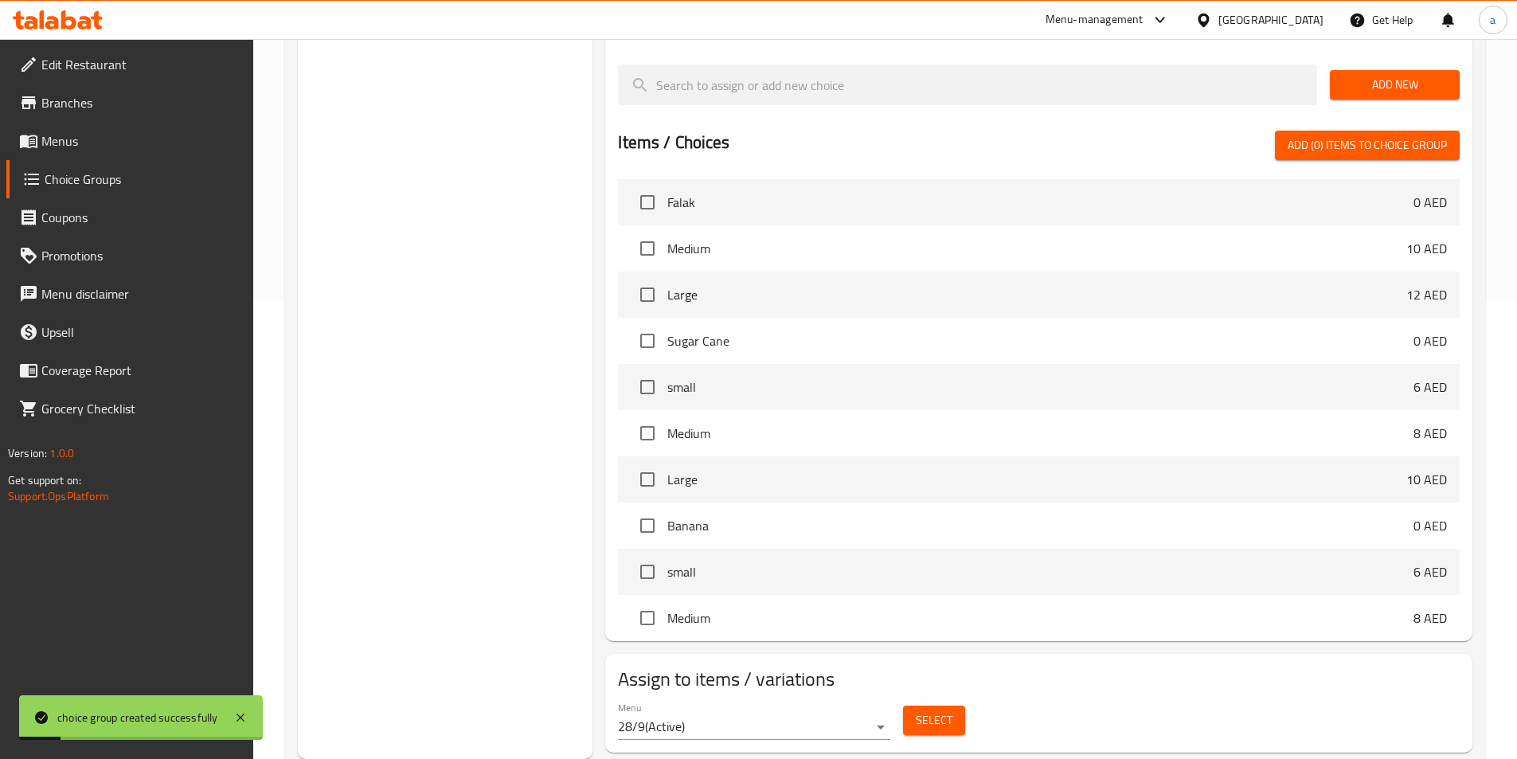
click at [952, 706] on button "Select" at bounding box center [934, 720] width 62 height 29
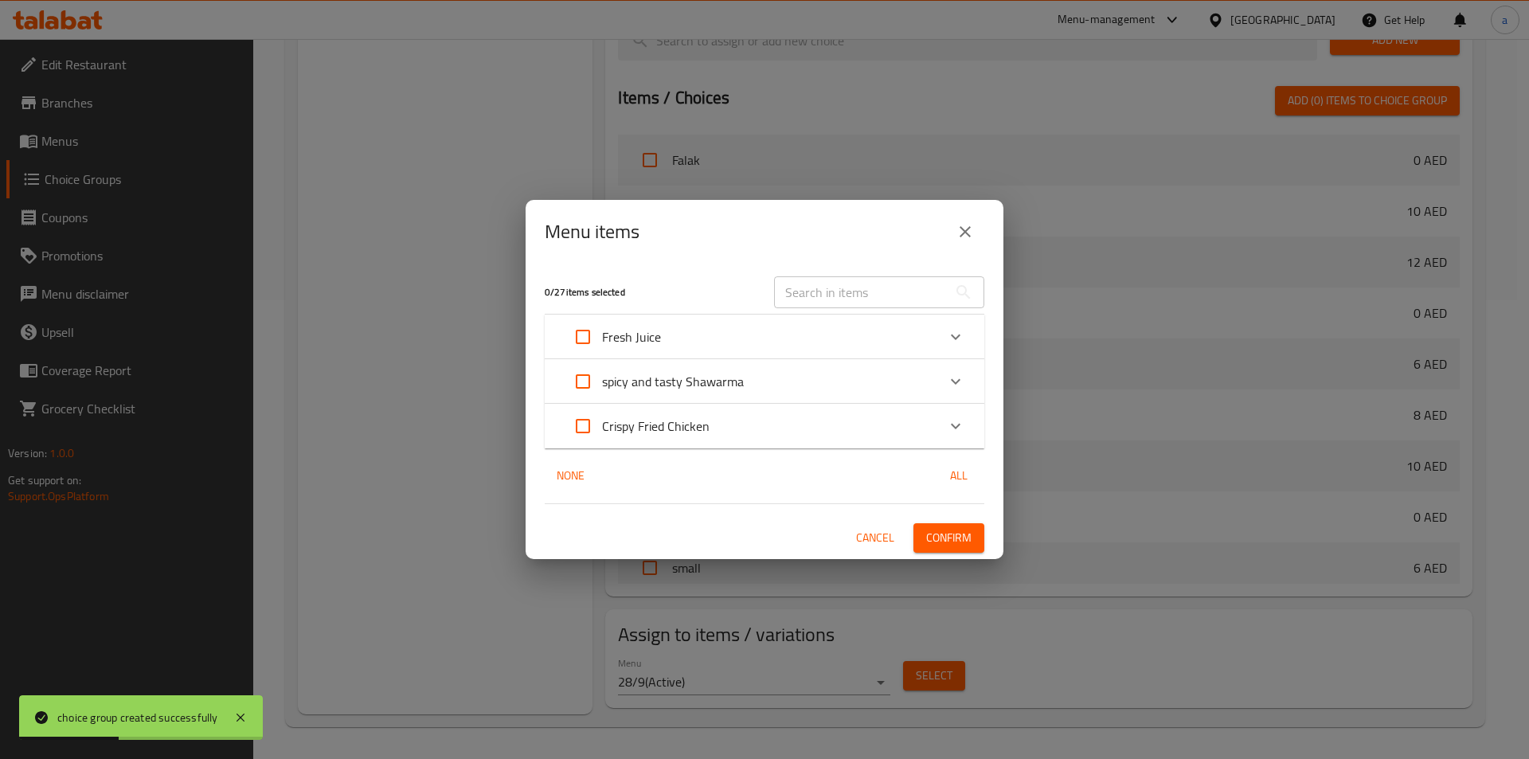
click at [699, 391] on p "spicy and tasty Shawarma" at bounding box center [673, 381] width 142 height 19
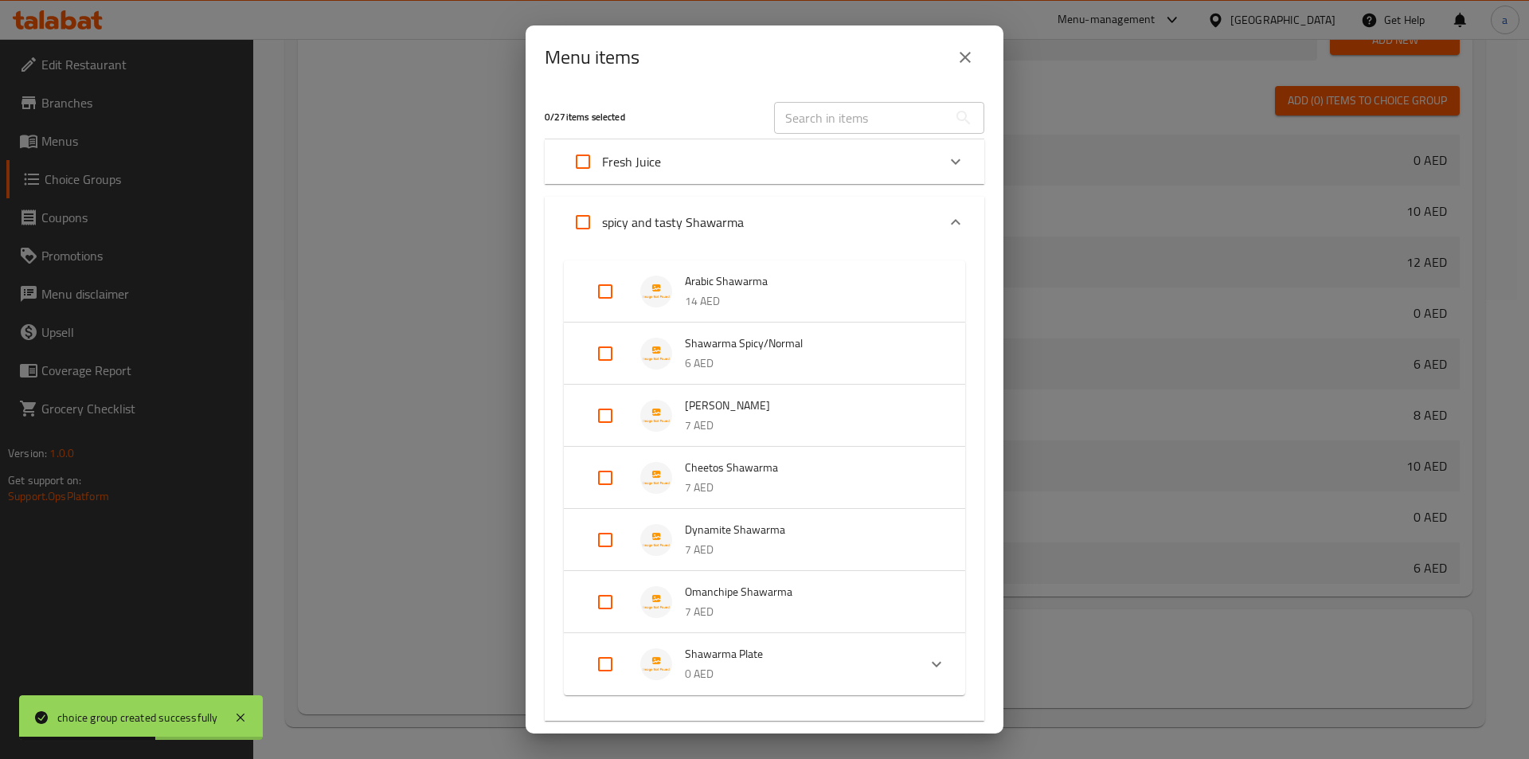
click at [605, 351] on input "Expand" at bounding box center [605, 354] width 38 height 38
checkbox input "true"
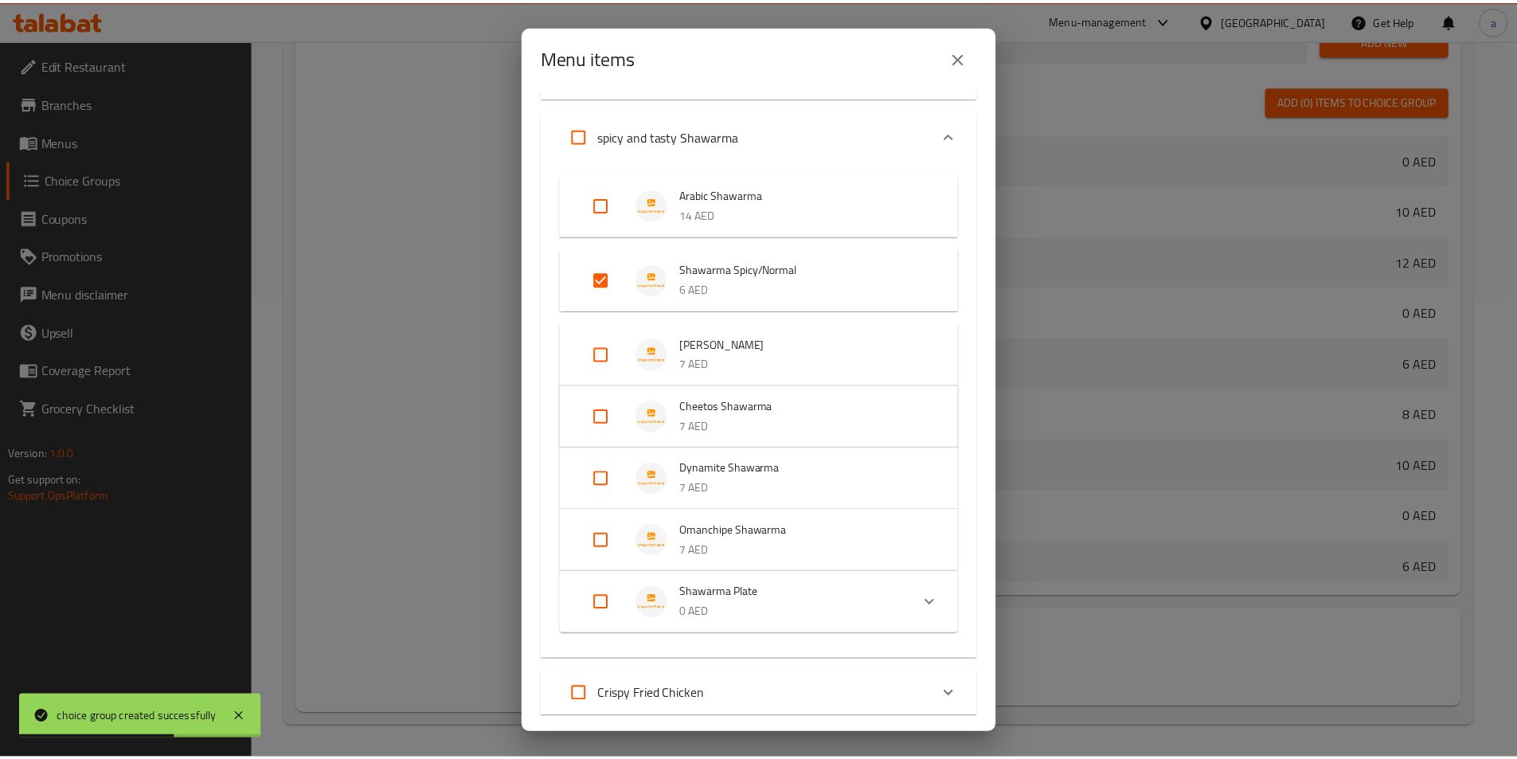
scroll to position [181, 0]
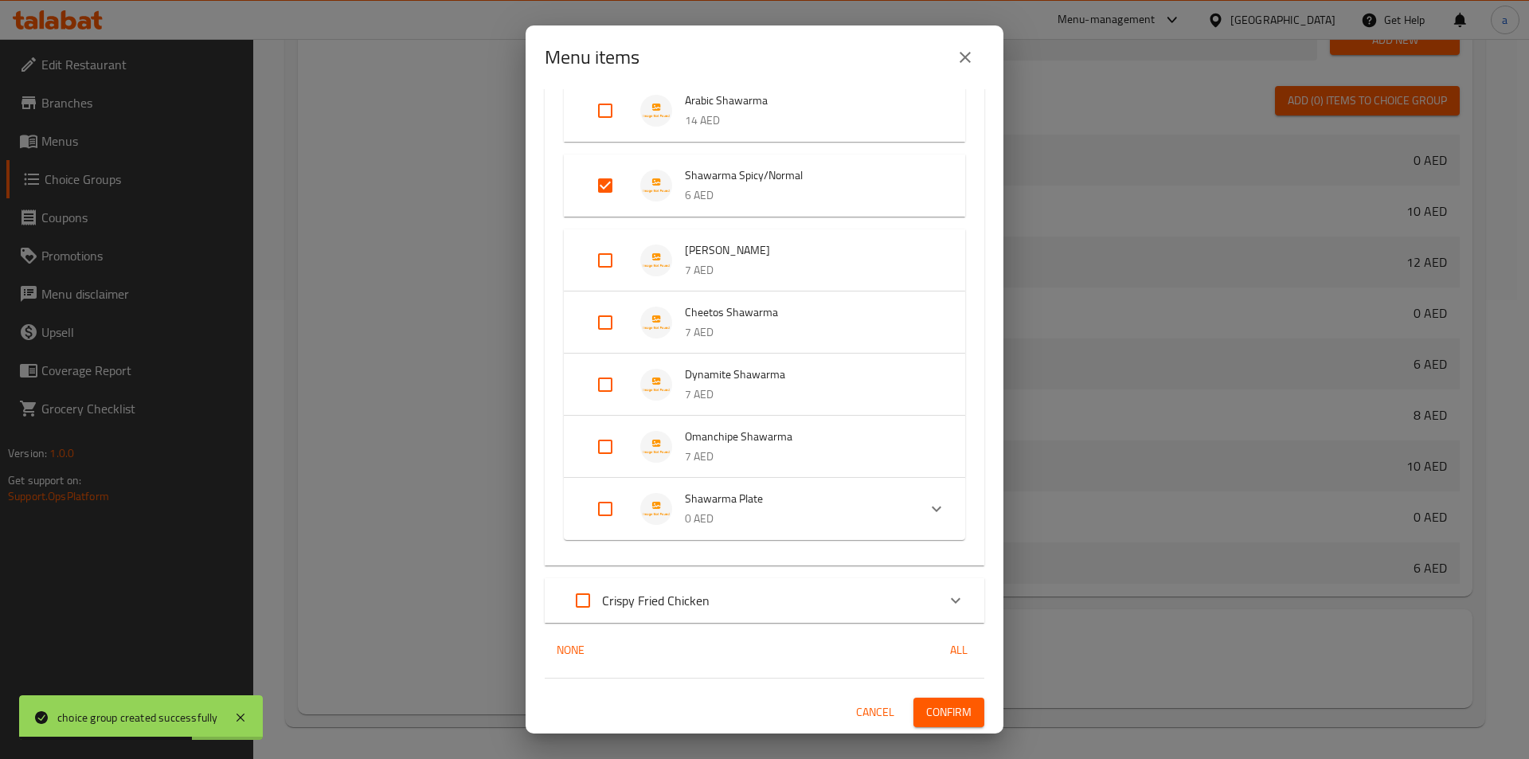
click at [935, 701] on button "Confirm" at bounding box center [949, 712] width 71 height 29
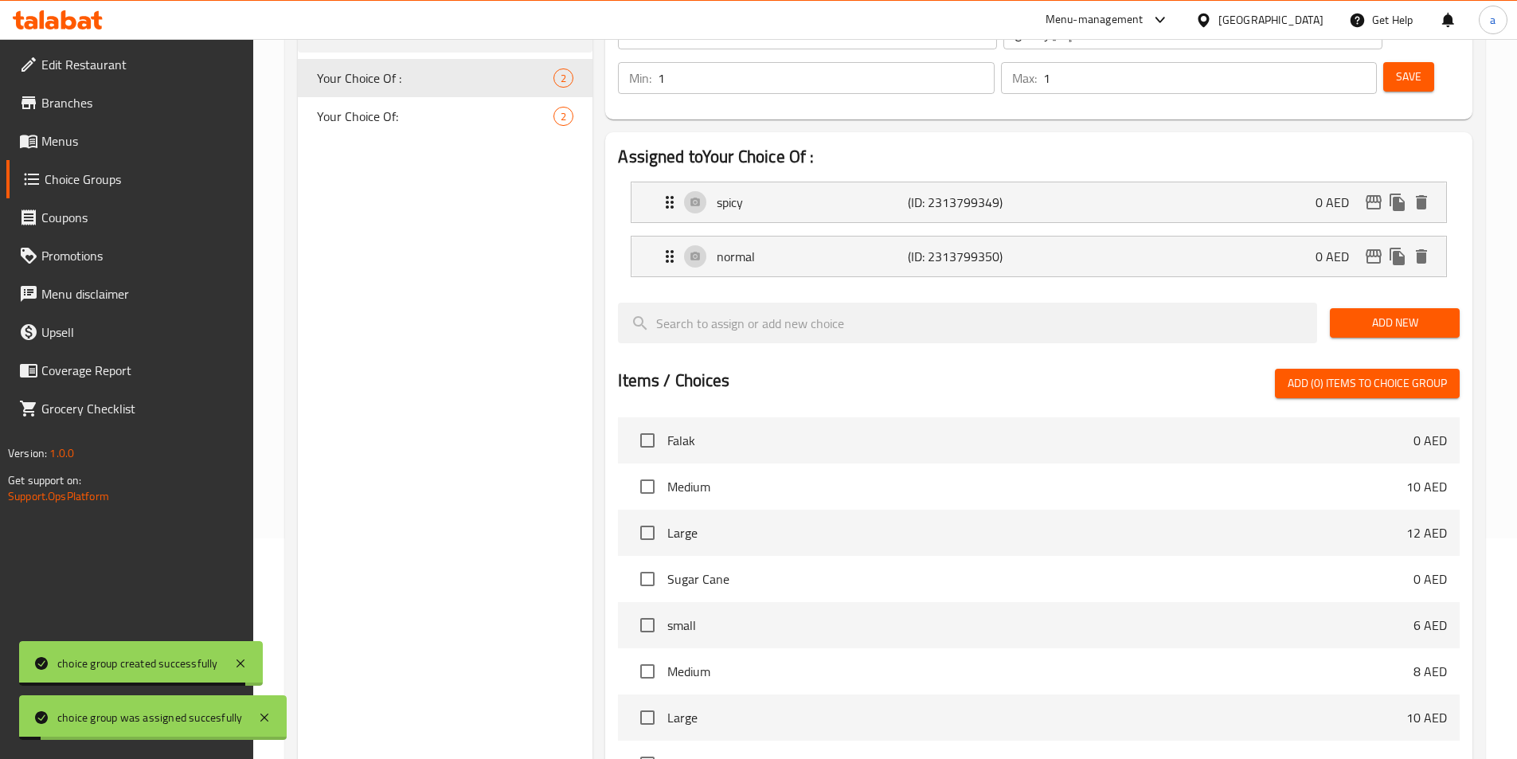
scroll to position [0, 0]
